Goal: Task Accomplishment & Management: Manage account settings

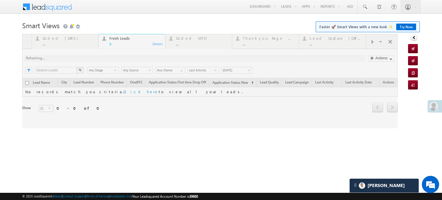
drag, startPoint x: 53, startPoint y: 35, endPoint x: 55, endPoint y: 41, distance: 7.1
click at [55, 41] on div at bounding box center [210, 81] width 376 height 94
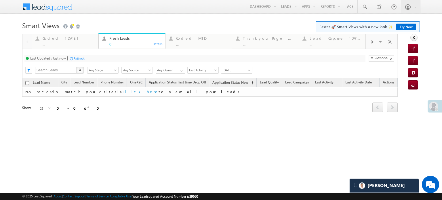
click at [55, 41] on div "Coded Today ..." at bounding box center [69, 40] width 52 height 11
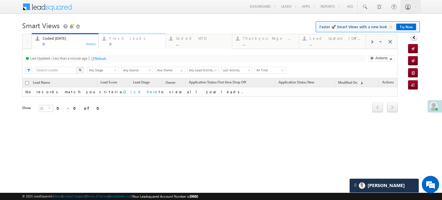
click at [115, 36] on div "Fresh Leads" at bounding box center [135, 38] width 52 height 5
